Goal: Information Seeking & Learning: Find specific page/section

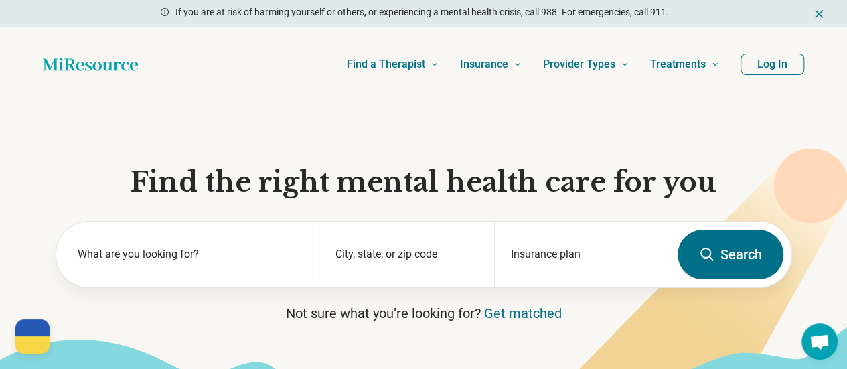
click at [786, 62] on button "Log In" at bounding box center [773, 64] width 64 height 21
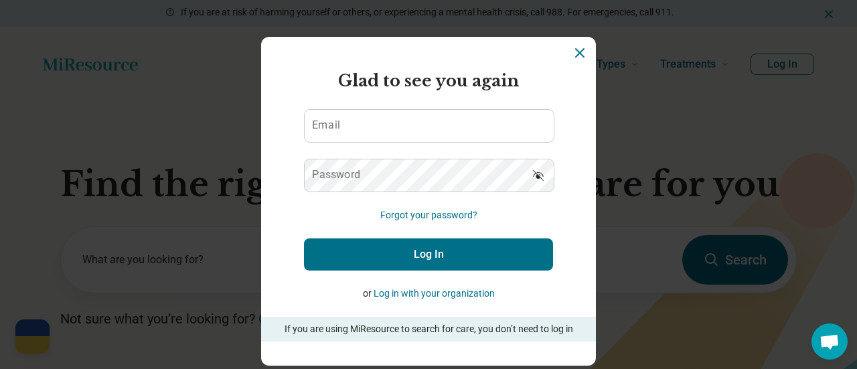
click at [576, 52] on icon "Dismiss" at bounding box center [580, 53] width 8 height 8
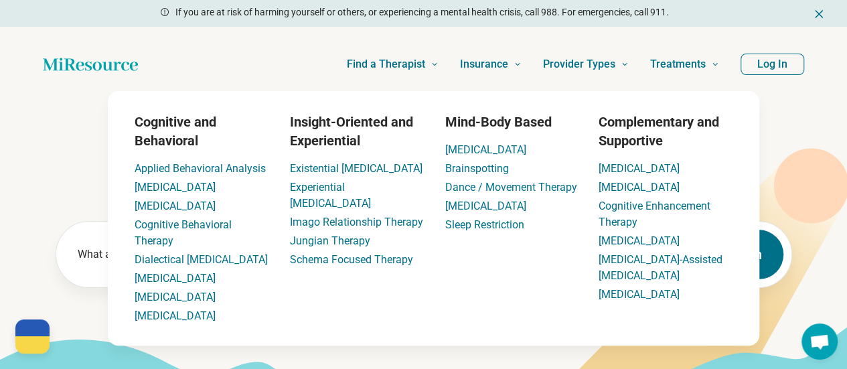
click at [750, 66] on button "Log In" at bounding box center [773, 64] width 64 height 21
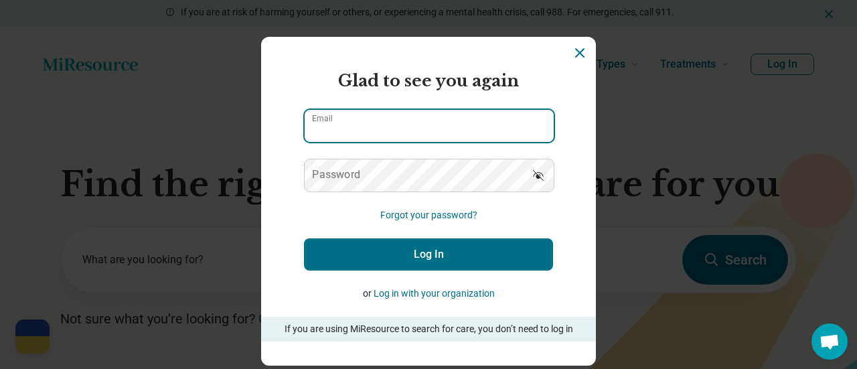
click at [435, 121] on input "Email" at bounding box center [429, 126] width 249 height 32
type input "**********"
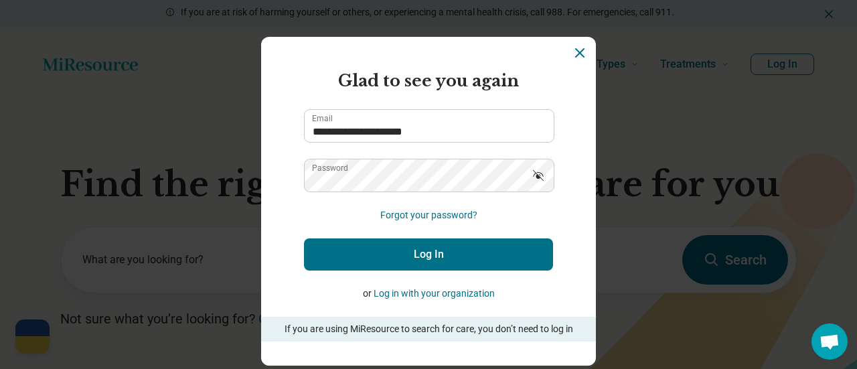
click at [437, 243] on button "Log In" at bounding box center [428, 254] width 249 height 32
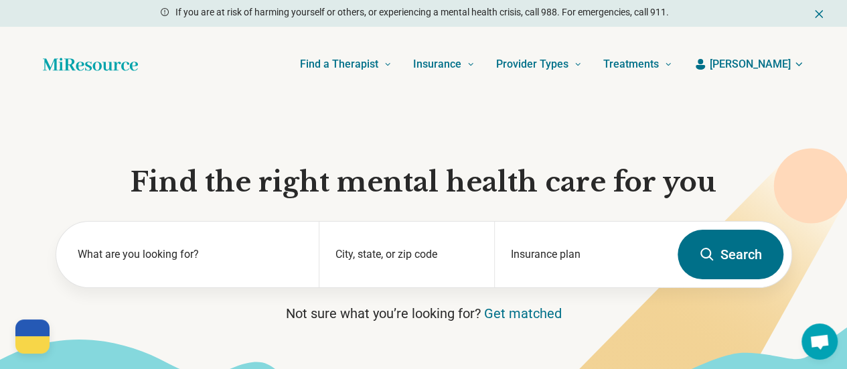
click at [779, 69] on span "[PERSON_NAME]" at bounding box center [750, 64] width 81 height 16
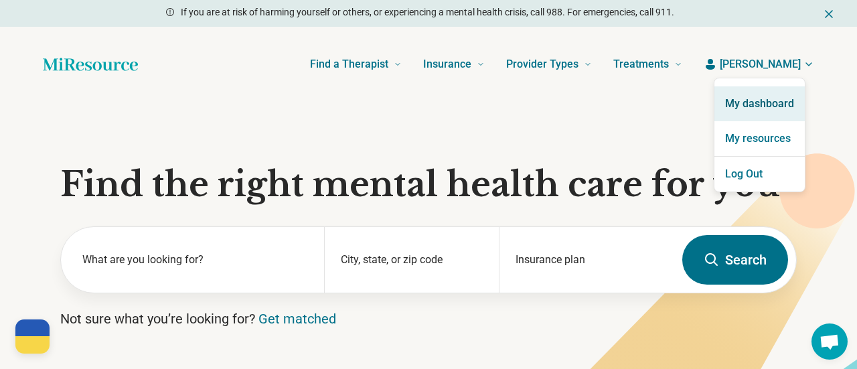
click at [765, 107] on link "My dashboard" at bounding box center [760, 103] width 90 height 35
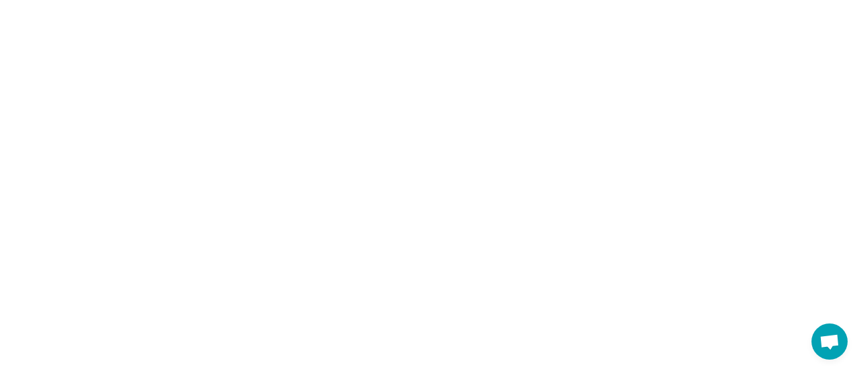
click at [746, 0] on html "Help [GEOGRAPHIC_DATA]! #StandWithUkraine See how to help Donate 💸 Support [GEO…" at bounding box center [428, 0] width 857 height 0
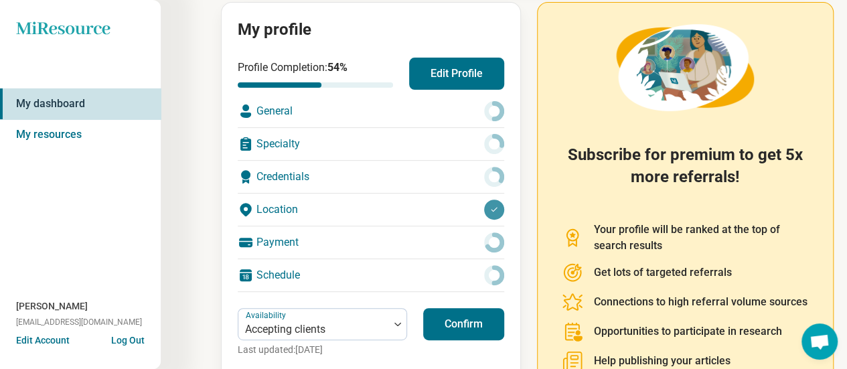
scroll to position [165, 0]
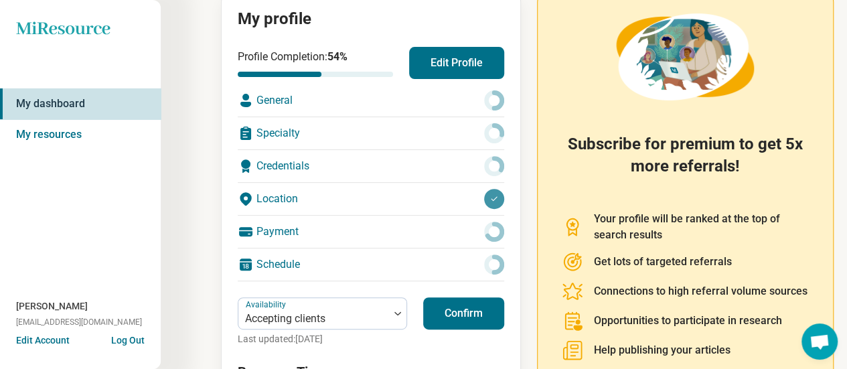
click at [326, 196] on div "Location" at bounding box center [371, 199] width 267 height 32
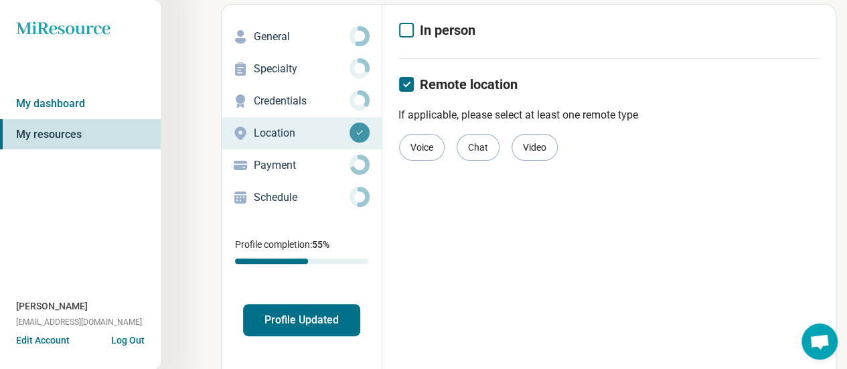
scroll to position [59, 0]
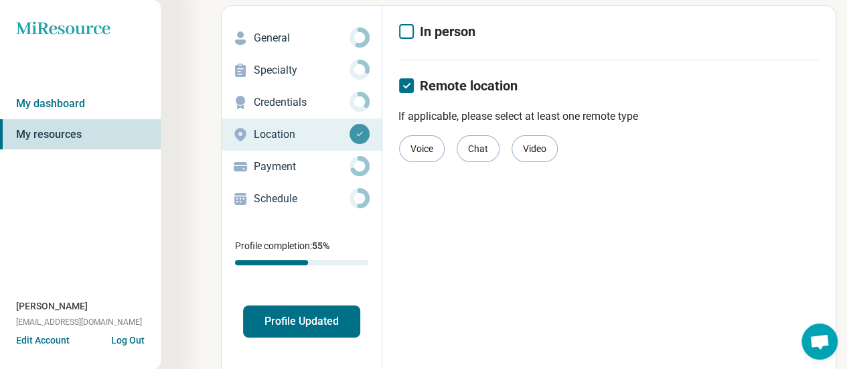
click at [296, 37] on p "General" at bounding box center [302, 38] width 96 height 16
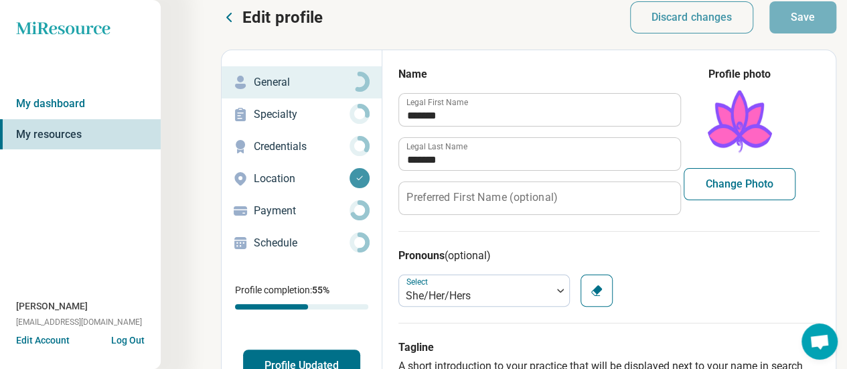
scroll to position [15, 0]
click at [328, 127] on link "Specialty" at bounding box center [302, 114] width 160 height 32
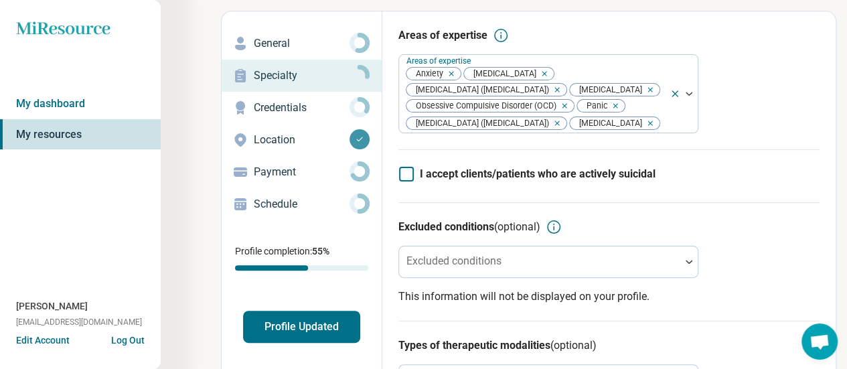
scroll to position [52, 0]
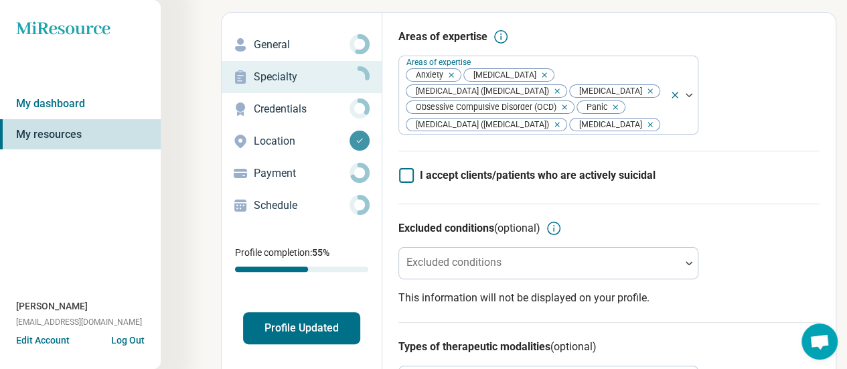
click at [284, 114] on p "Credentials" at bounding box center [302, 109] width 96 height 16
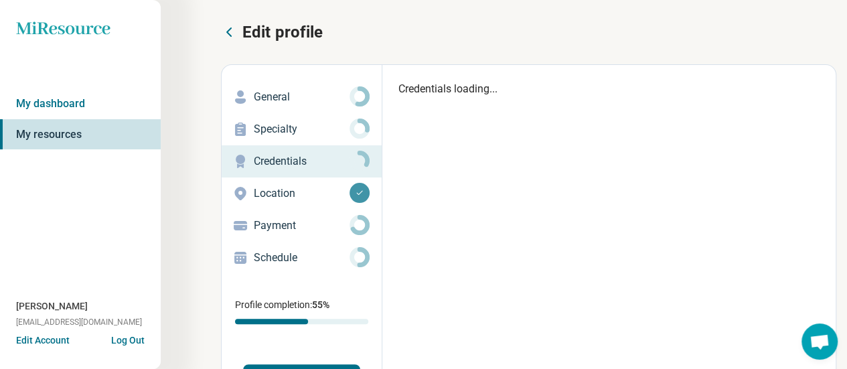
type textarea "*"
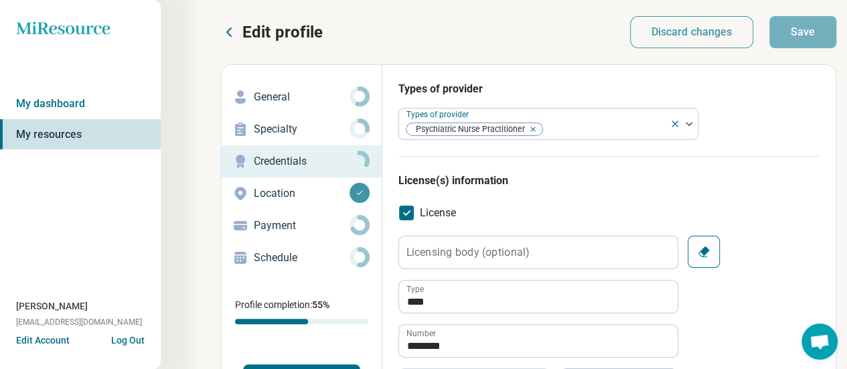
click at [281, 196] on p "Location" at bounding box center [302, 194] width 96 height 16
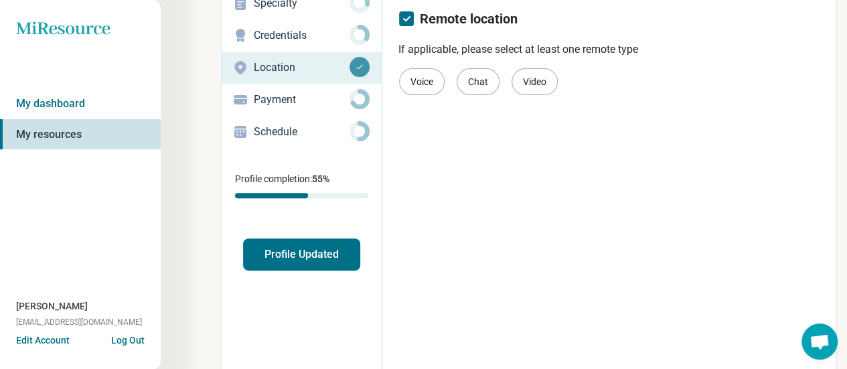
scroll to position [117, 0]
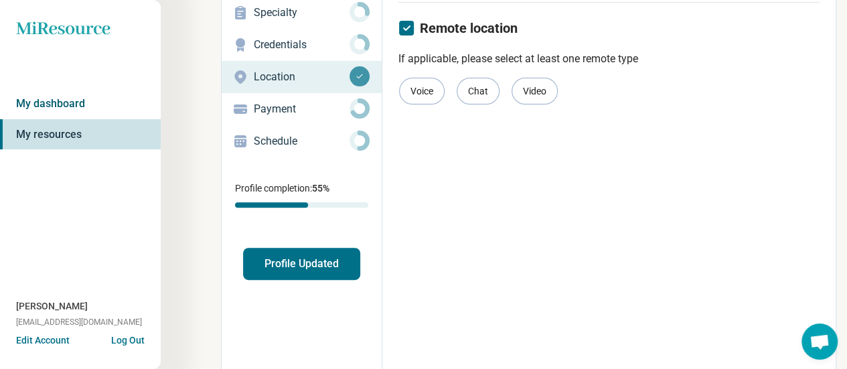
click at [76, 108] on link "My dashboard" at bounding box center [80, 103] width 161 height 31
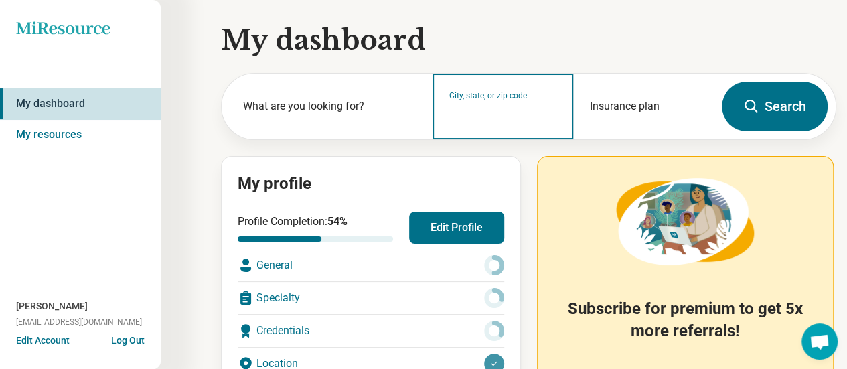
click at [482, 115] on input "City, state, or zip code" at bounding box center [503, 115] width 108 height 16
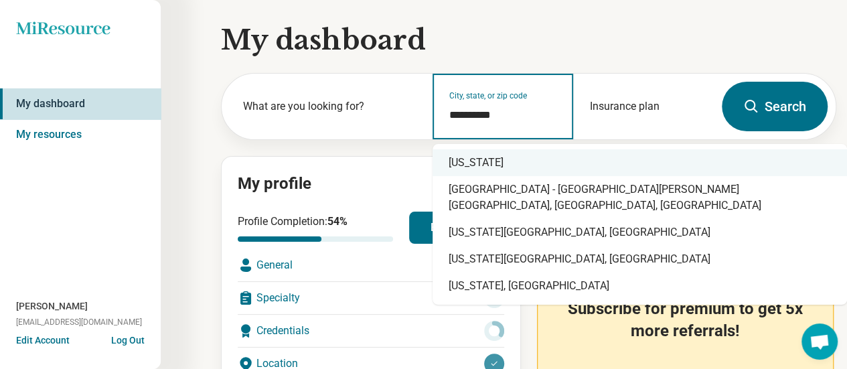
click at [477, 159] on div "[US_STATE]" at bounding box center [640, 162] width 415 height 27
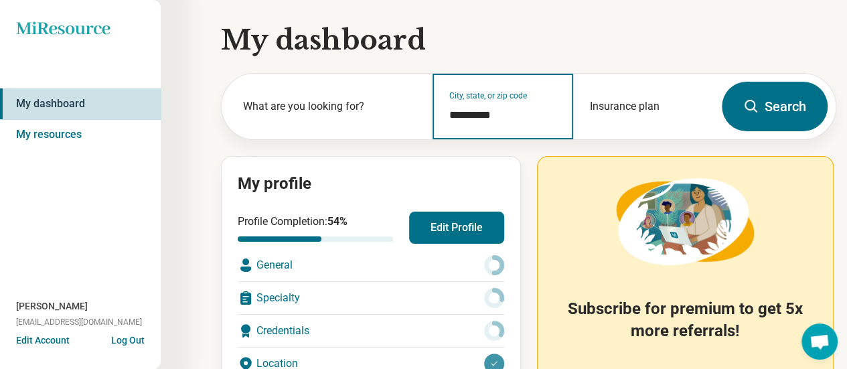
type input "**********"
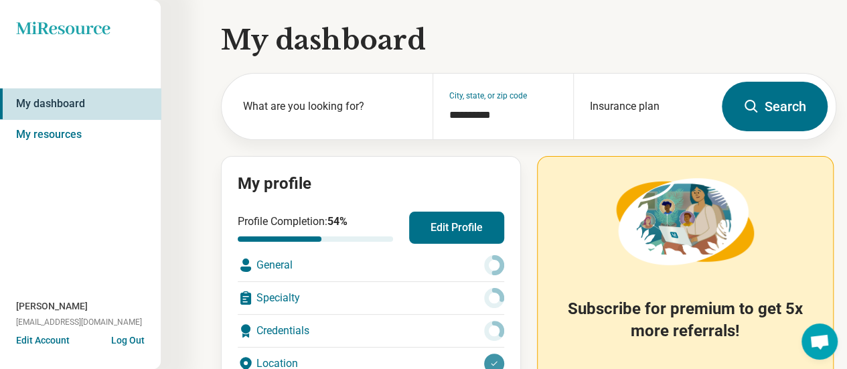
click at [777, 114] on button "Search" at bounding box center [775, 107] width 106 height 50
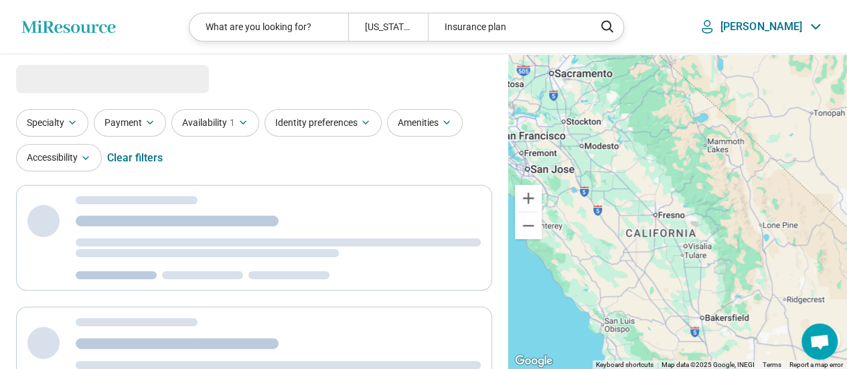
select select "***"
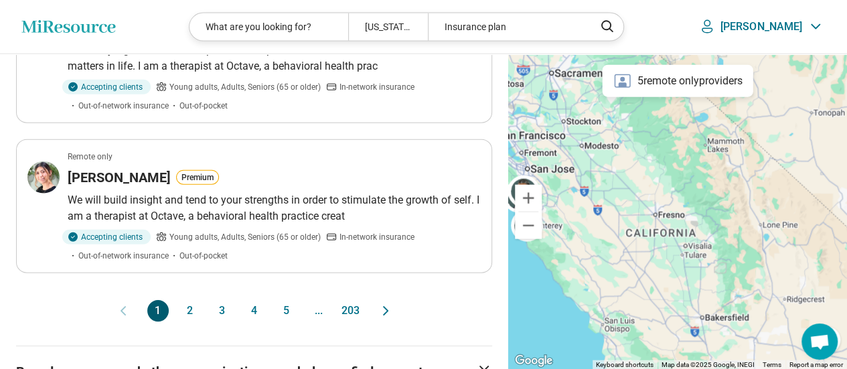
scroll to position [1535, 0]
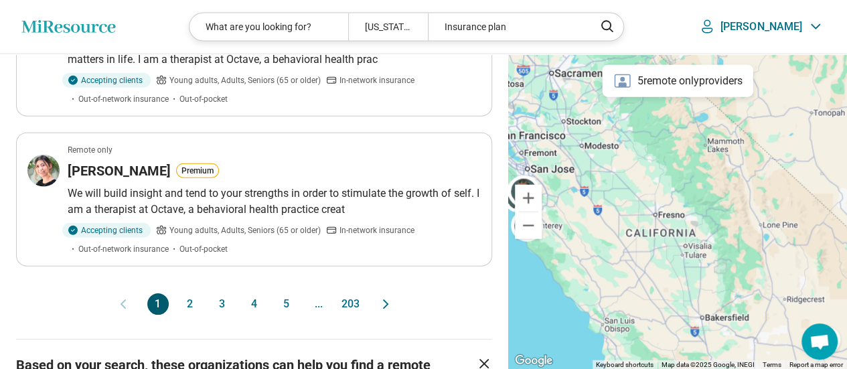
click at [193, 293] on button "2" at bounding box center [190, 303] width 21 height 21
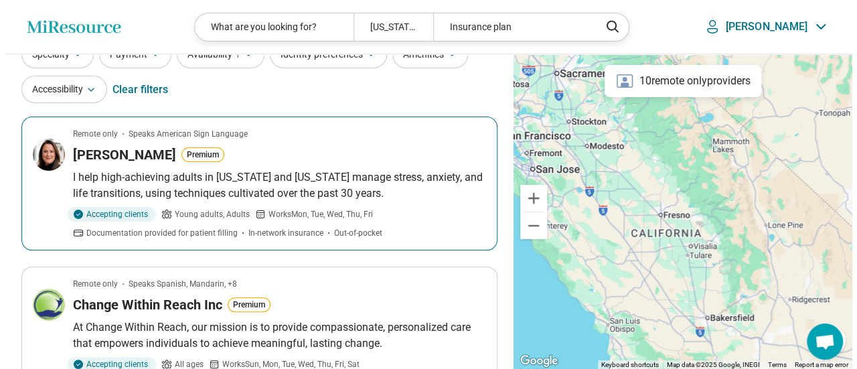
scroll to position [0, 0]
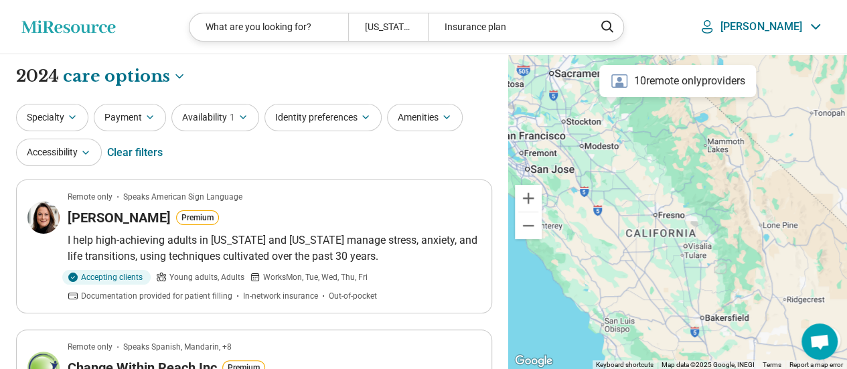
click at [76, 23] on icon "Miresource logo" at bounding box center [68, 26] width 94 height 13
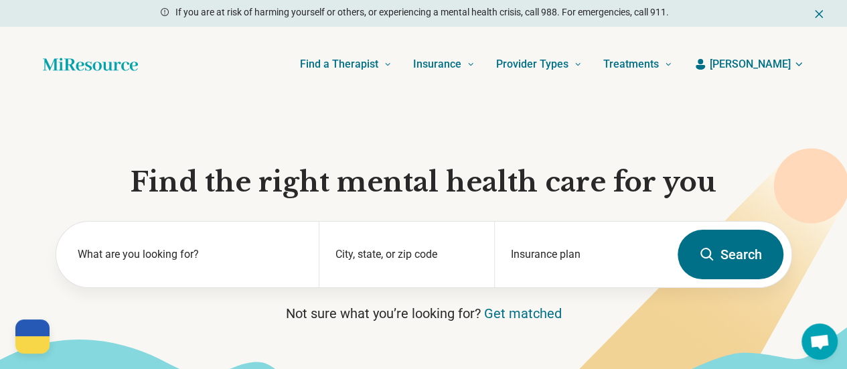
click at [766, 65] on span "[PERSON_NAME]" at bounding box center [750, 64] width 81 height 16
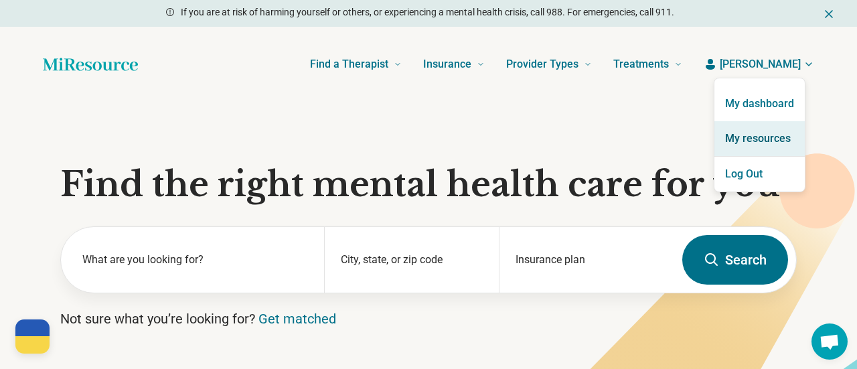
click at [757, 135] on link "My resources" at bounding box center [760, 138] width 90 height 35
